Goal: Information Seeking & Learning: Learn about a topic

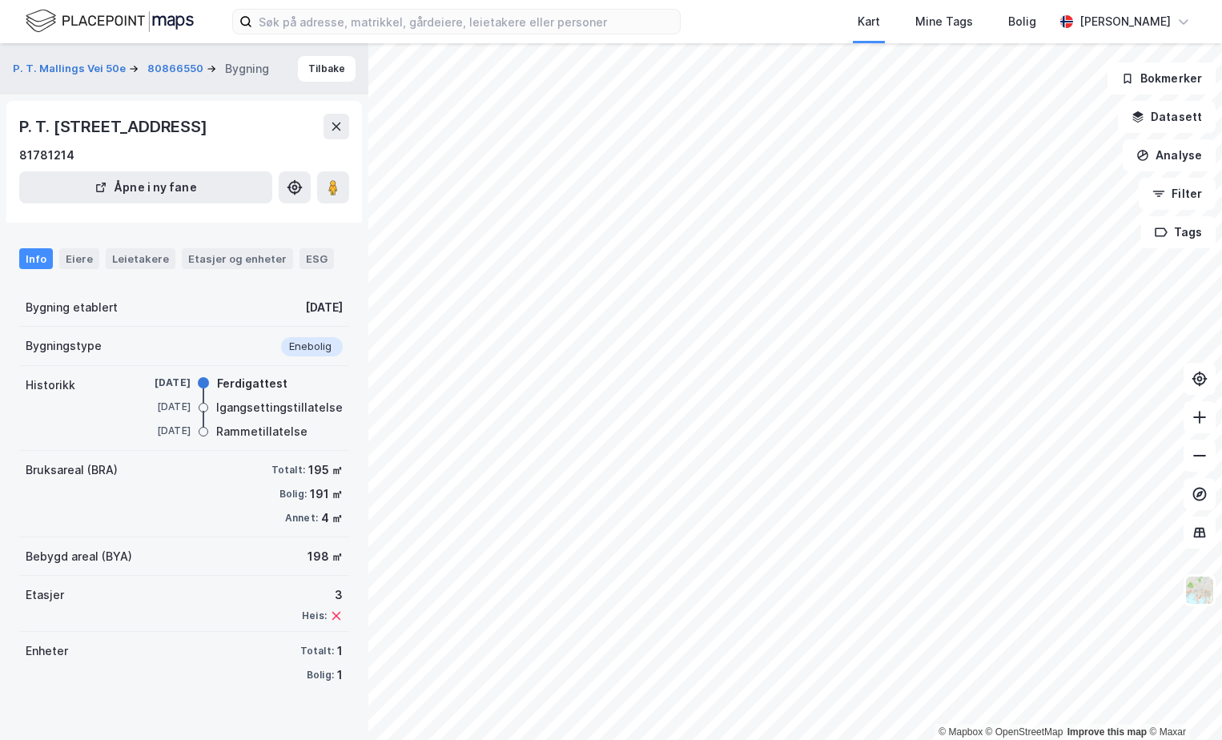
click at [1221, 736] on html "Kart Mine Tags Bolig [PERSON_NAME] © Mapbox © OpenStreetMap Improve this map © …" at bounding box center [611, 370] width 1222 height 740
click at [1193, 465] on button at bounding box center [1200, 456] width 32 height 32
